Goal: Entertainment & Leisure: Consume media (video, audio)

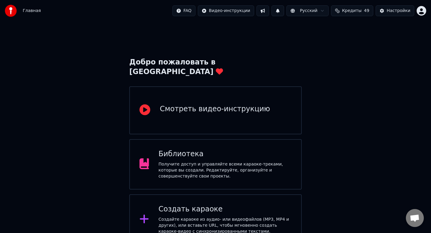
click at [236, 149] on div "Библиотека" at bounding box center [225, 154] width 133 height 10
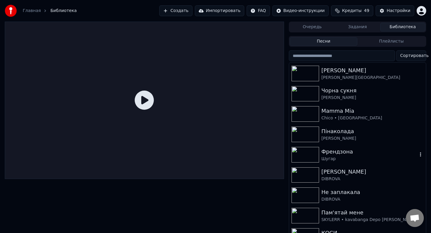
scroll to position [153, 0]
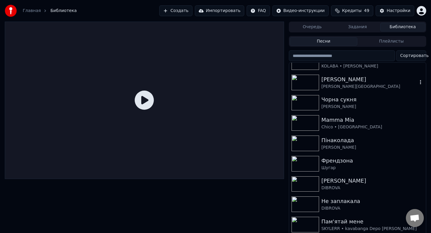
click at [312, 80] on img at bounding box center [306, 83] width 28 height 16
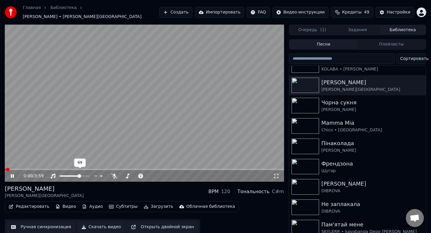
click at [80, 175] on span at bounding box center [70, 175] width 21 height 1
click at [134, 175] on span at bounding box center [136, 175] width 30 height 1
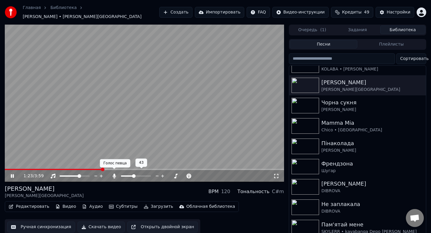
click at [115, 174] on icon at bounding box center [114, 175] width 3 height 5
click at [137, 175] on span at bounding box center [136, 175] width 30 height 1
click at [114, 173] on icon at bounding box center [114, 175] width 3 height 5
click at [133, 175] on span at bounding box center [136, 175] width 30 height 1
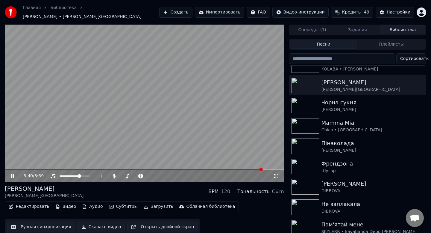
click at [12, 173] on icon at bounding box center [17, 175] width 14 height 5
